Goal: Information Seeking & Learning: Learn about a topic

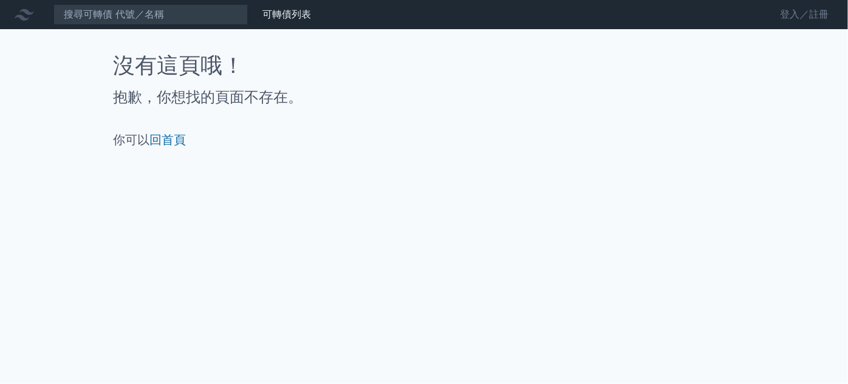
click at [817, 7] on link "登入／註冊" at bounding box center [804, 14] width 68 height 19
click at [820, 18] on link "登入／註冊" at bounding box center [804, 14] width 68 height 19
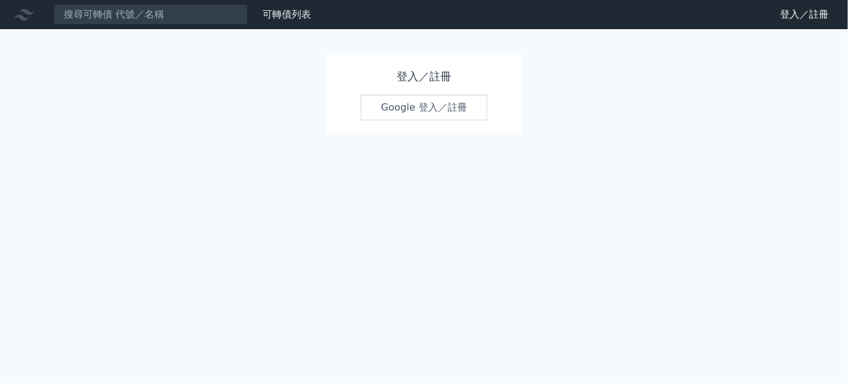
click at [459, 97] on link "Google 登入／註冊" at bounding box center [424, 108] width 126 height 26
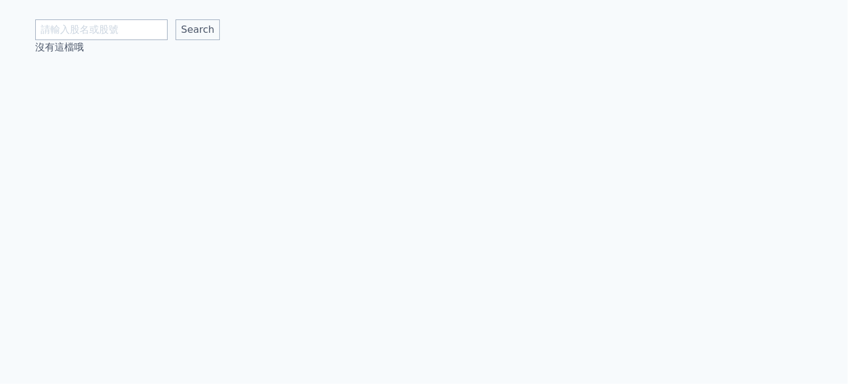
click at [117, 19] on input "text" at bounding box center [101, 29] width 132 height 21
click at [92, 23] on input "text" at bounding box center [101, 29] width 132 height 21
click at [101, 26] on input "text" at bounding box center [101, 29] width 132 height 21
type input "胡"
click at [176, 32] on input "Search" at bounding box center [198, 29] width 44 height 21
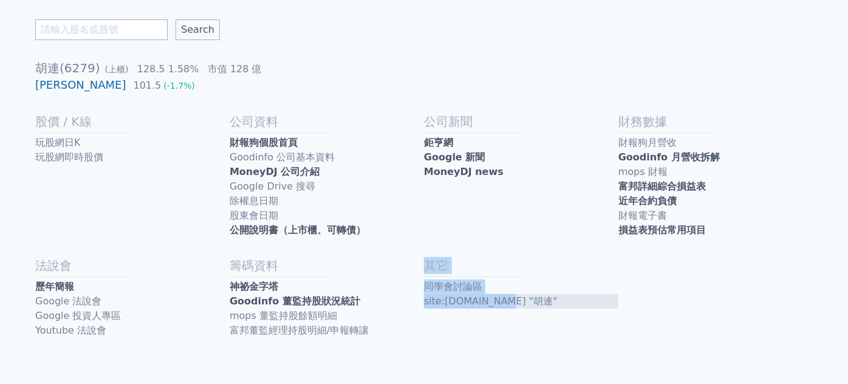
drag, startPoint x: 429, startPoint y: 261, endPoint x: 503, endPoint y: 301, distance: 84.5
click at [503, 301] on div "其它 同學會討論區 site:ptt.cc "胡連"" at bounding box center [521, 297] width 194 height 81
click at [427, 264] on h2 "其它" at bounding box center [521, 265] width 194 height 17
drag, startPoint x: 427, startPoint y: 265, endPoint x: 497, endPoint y: 301, distance: 79.3
click at [497, 301] on div "其它 同學會討論區 site:ptt.cc "胡連"" at bounding box center [521, 297] width 194 height 81
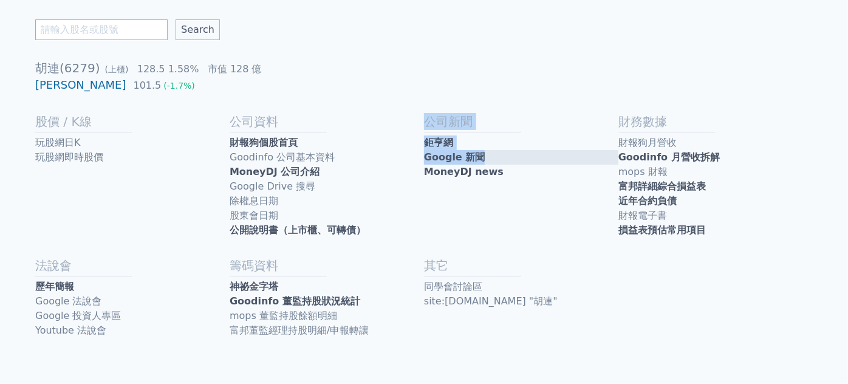
drag, startPoint x: 428, startPoint y: 123, endPoint x: 485, endPoint y: 152, distance: 64.1
click at [485, 152] on div "公司新聞 鉅亨網 Google 新聞 MoneyDJ news" at bounding box center [521, 175] width 194 height 124
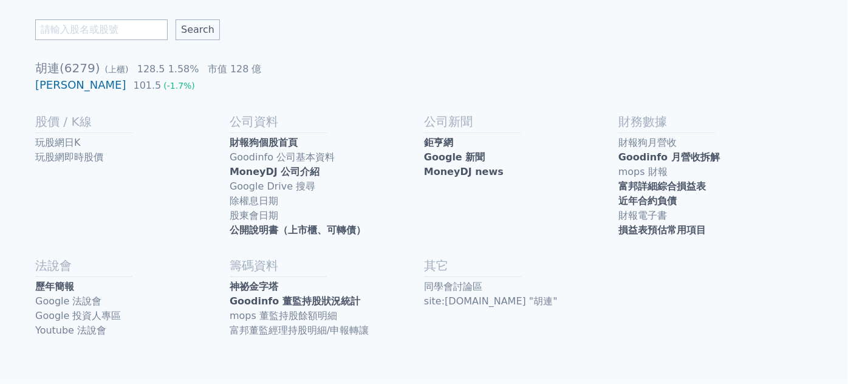
click at [494, 211] on div "公司新聞 鉅亨網 Google 新聞 MoneyDJ news" at bounding box center [521, 175] width 194 height 124
click at [326, 282] on link "神祕金字塔" at bounding box center [327, 286] width 194 height 15
click at [314, 301] on link "Goodinfo 董監持股狀況統計" at bounding box center [327, 301] width 194 height 15
click at [675, 223] on link "損益表預估常用項目" at bounding box center [715, 230] width 194 height 15
click at [645, 140] on link "財報狗月營收" at bounding box center [715, 142] width 194 height 15
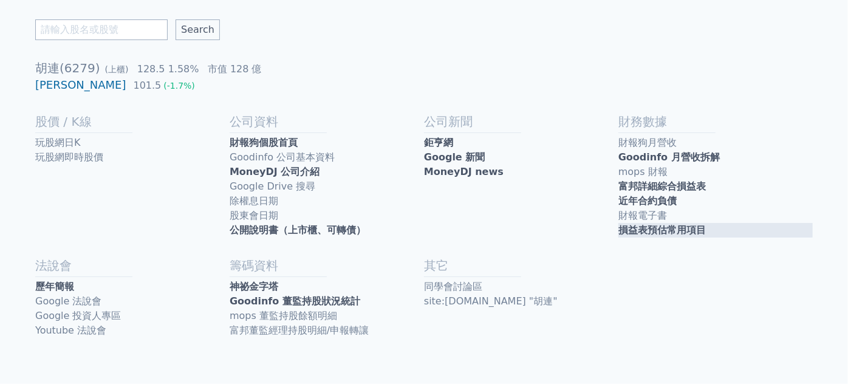
click at [656, 235] on link "損益表預估常用項目" at bounding box center [715, 230] width 194 height 15
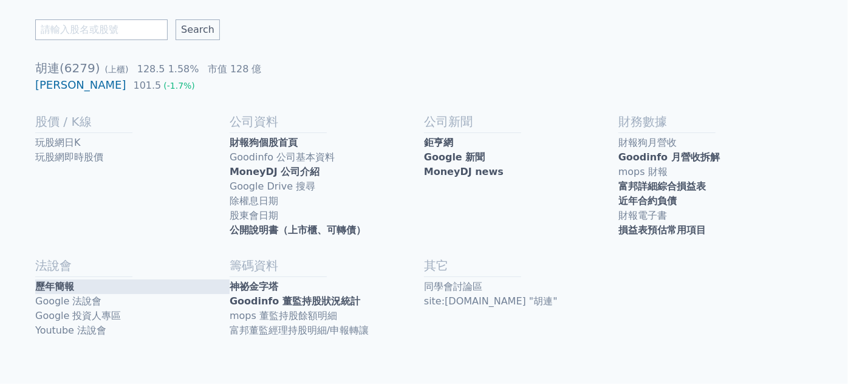
click at [76, 281] on link "歷年簡報" at bounding box center [132, 286] width 194 height 15
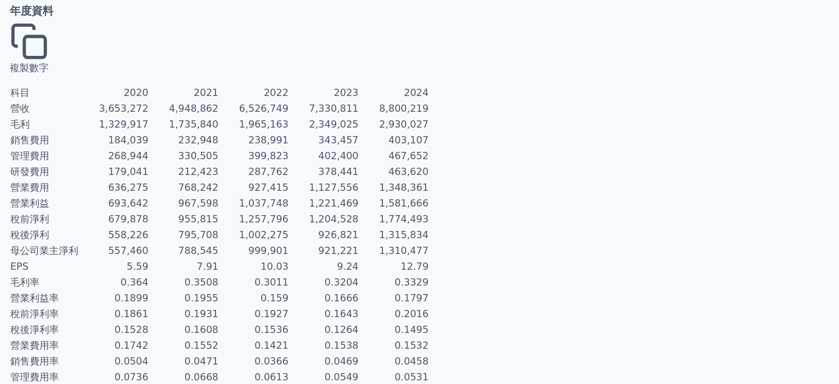
click at [49, 32] on button "複製數字" at bounding box center [29, 48] width 39 height 53
click at [46, 28] on button "複製數字" at bounding box center [29, 48] width 39 height 53
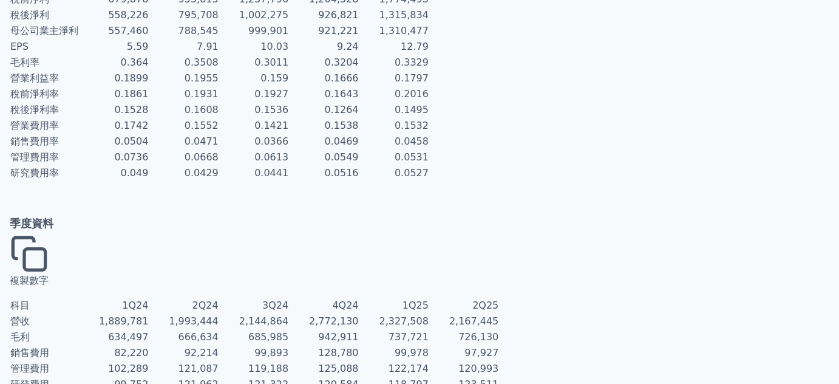
scroll to position [220, 0]
click at [33, 234] on button "複製數字" at bounding box center [29, 260] width 39 height 53
